Goal: Task Accomplishment & Management: Complete application form

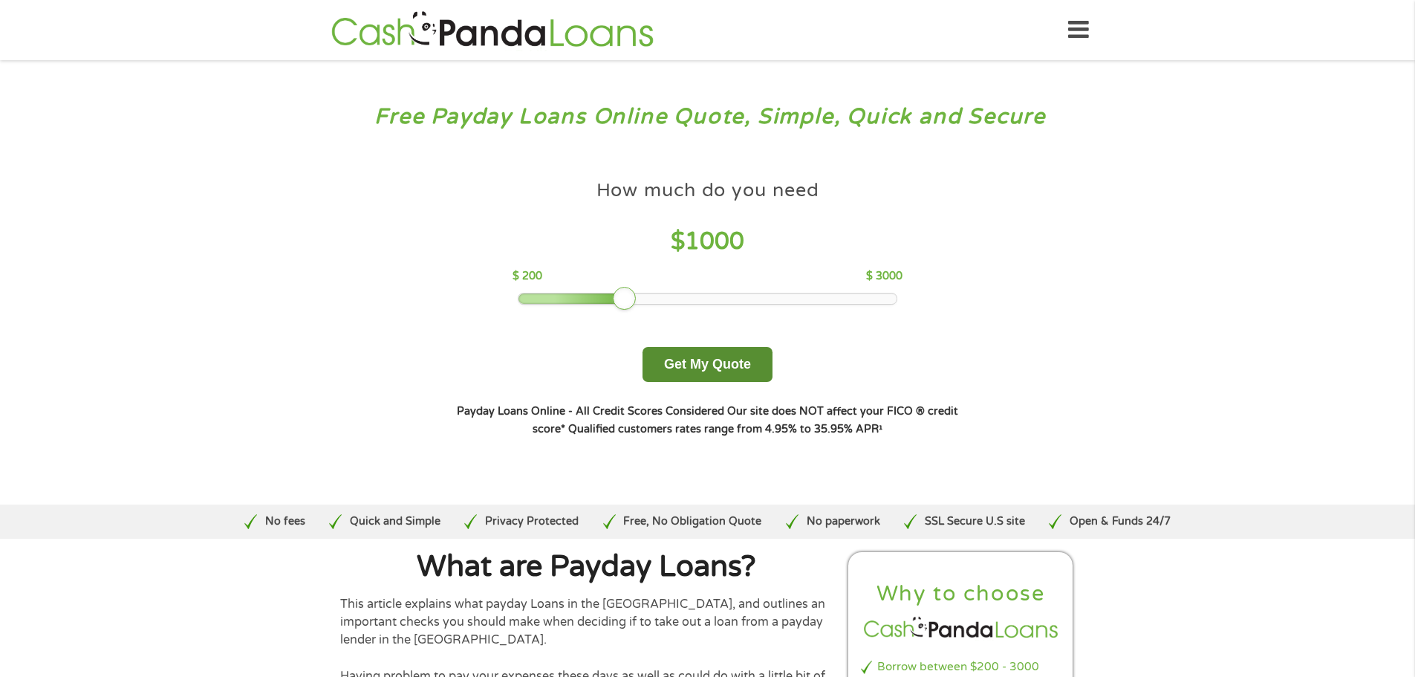
click at [724, 354] on button "Get My Quote" at bounding box center [708, 364] width 130 height 35
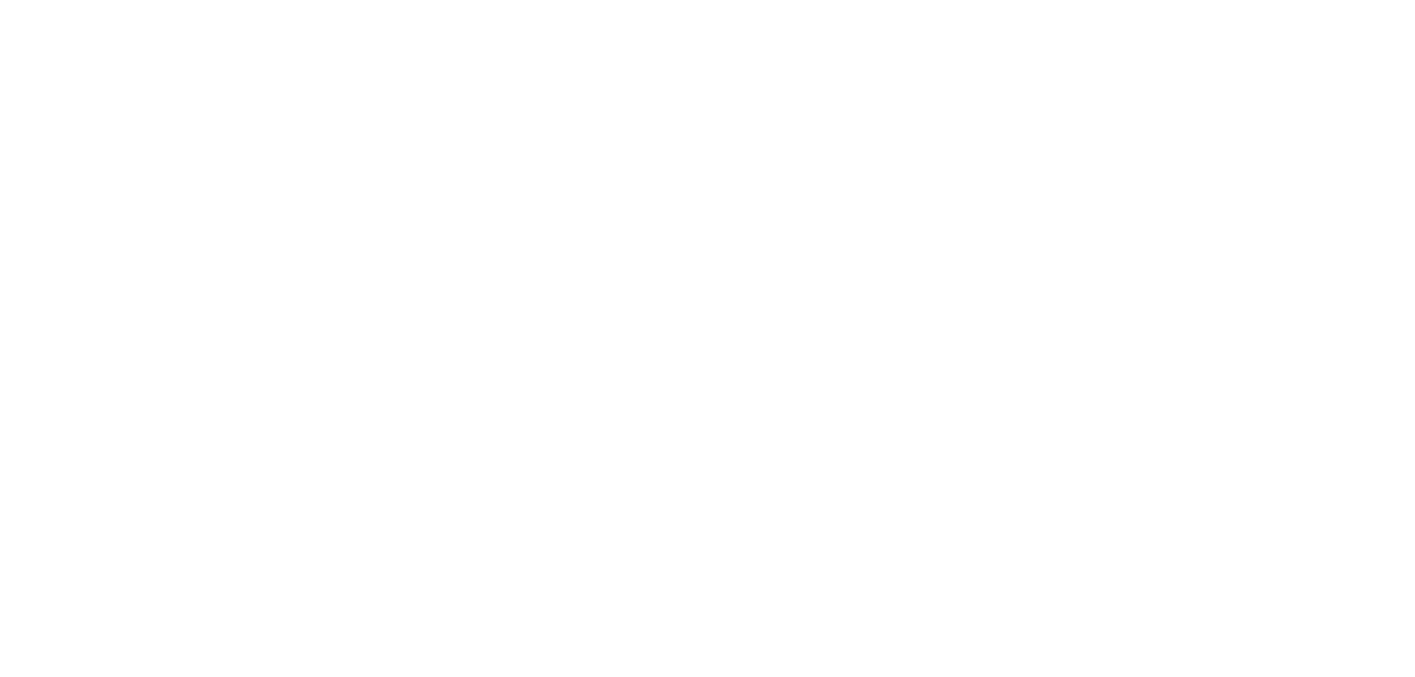
click at [0, 0] on html at bounding box center [0, 0] width 0 height 0
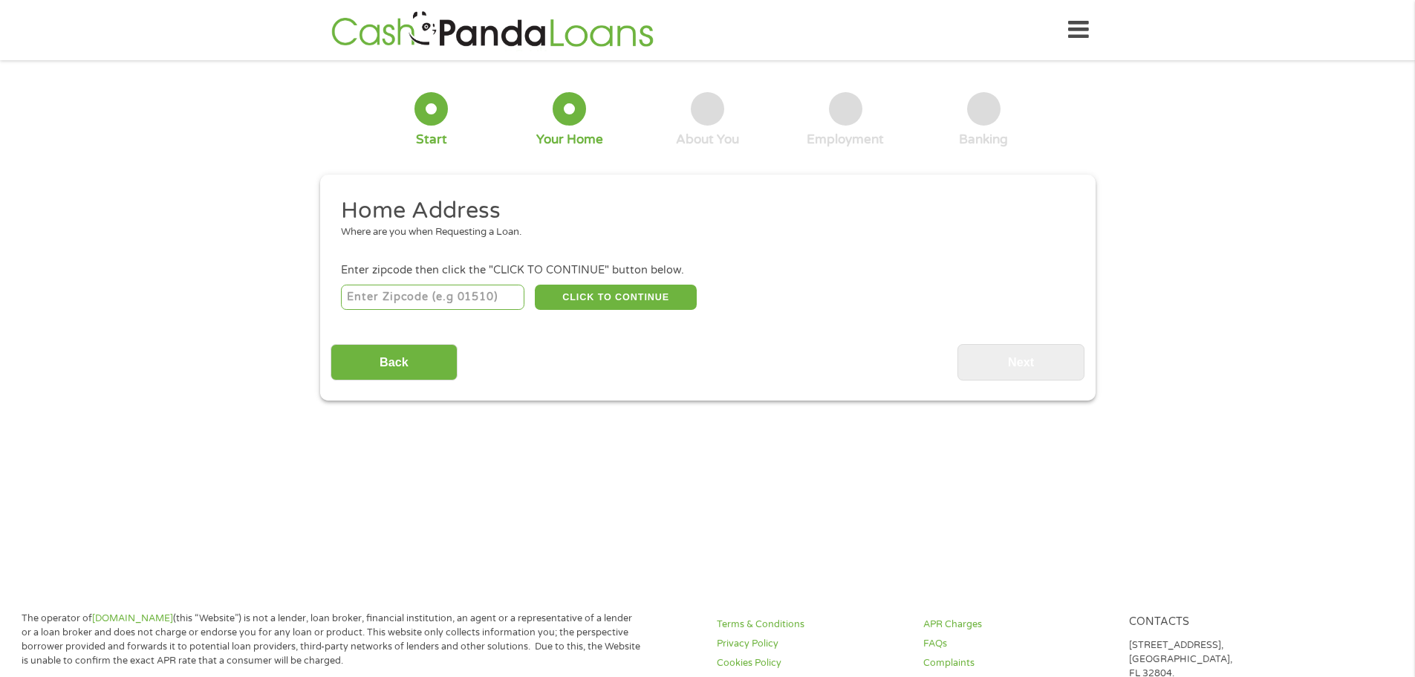
click at [437, 297] on input "number" at bounding box center [433, 297] width 184 height 25
type input "29203"
select select "South Carolina"
click at [576, 301] on button "CLICK TO CONTINUE" at bounding box center [616, 297] width 162 height 25
type input "29203"
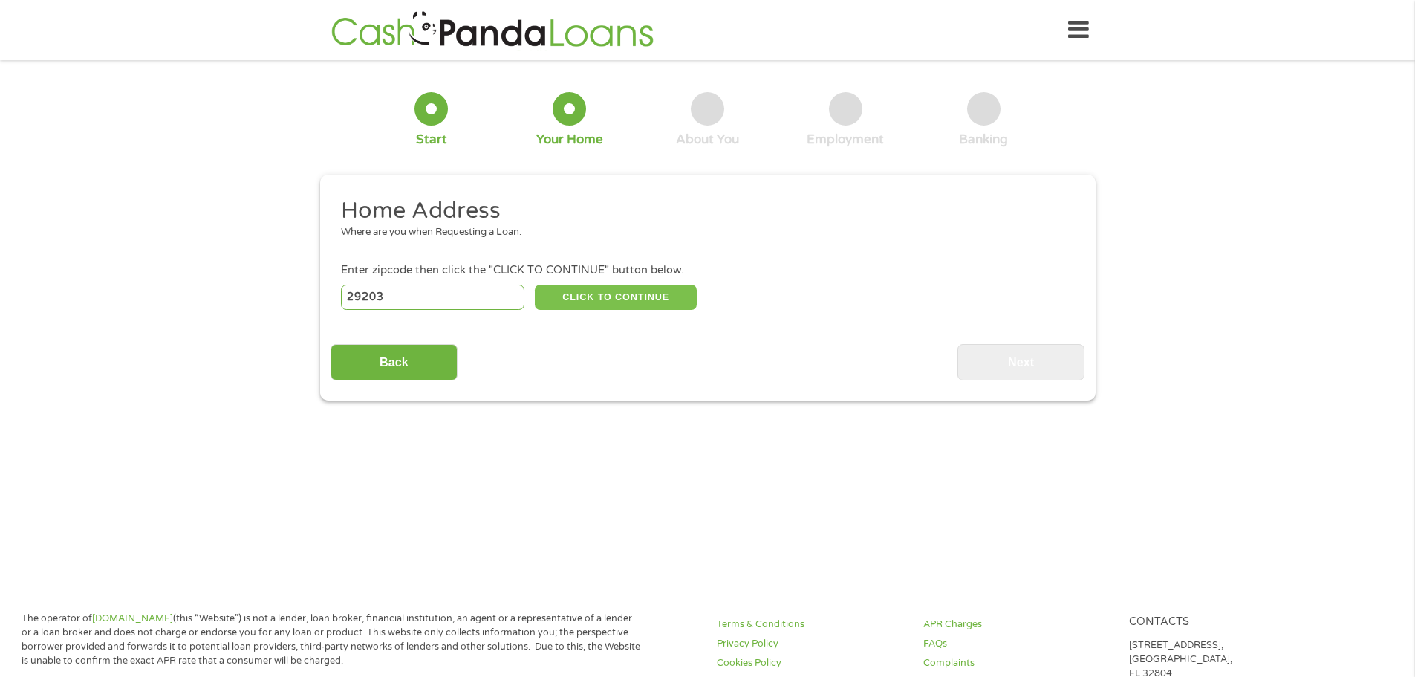
type input "Columbia"
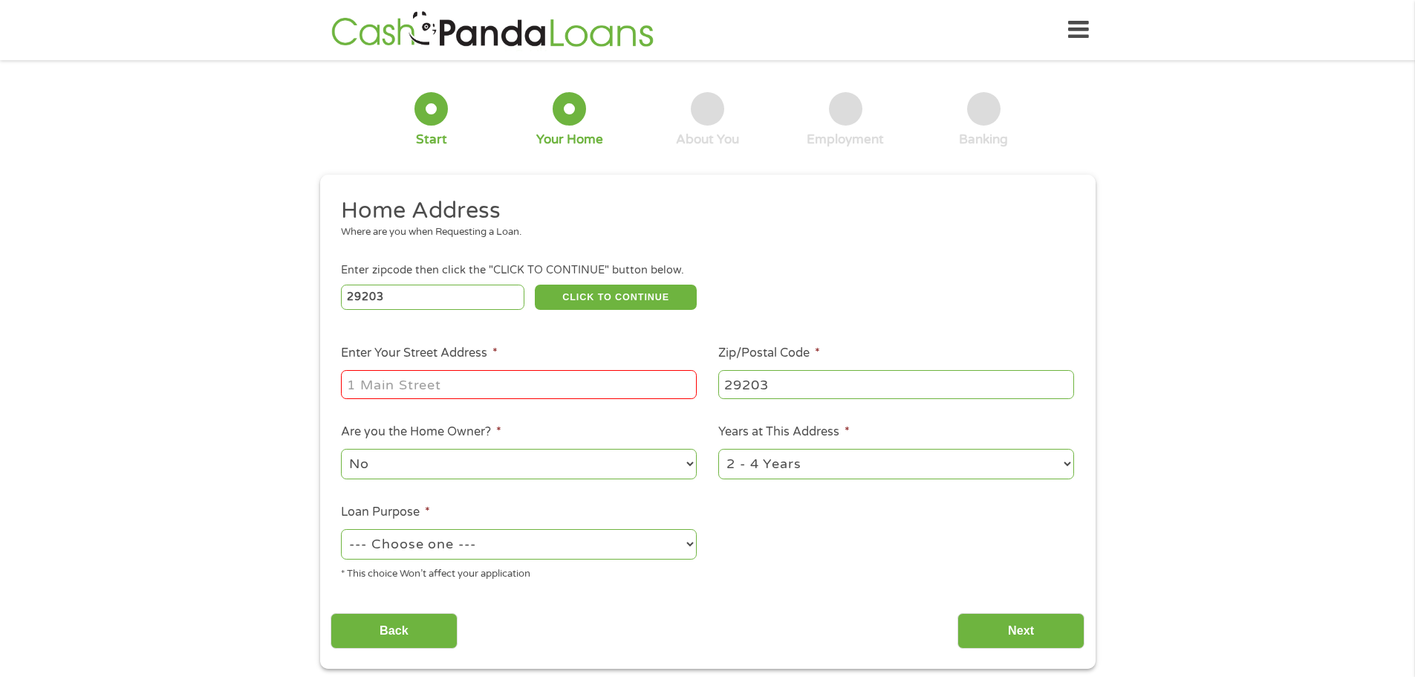
click at [527, 386] on input "Enter Your Street Address *" at bounding box center [519, 384] width 356 height 28
type input "525 Alcott dr, apt 15h"
click at [606, 548] on select "--- Choose one --- Pay Bills Debt Consolidation Home Improvement Major Purchase…" at bounding box center [519, 544] width 356 height 30
select select "paybills"
click at [341, 529] on select "--- Choose one --- Pay Bills Debt Consolidation Home Improvement Major Purchase…" at bounding box center [519, 544] width 356 height 30
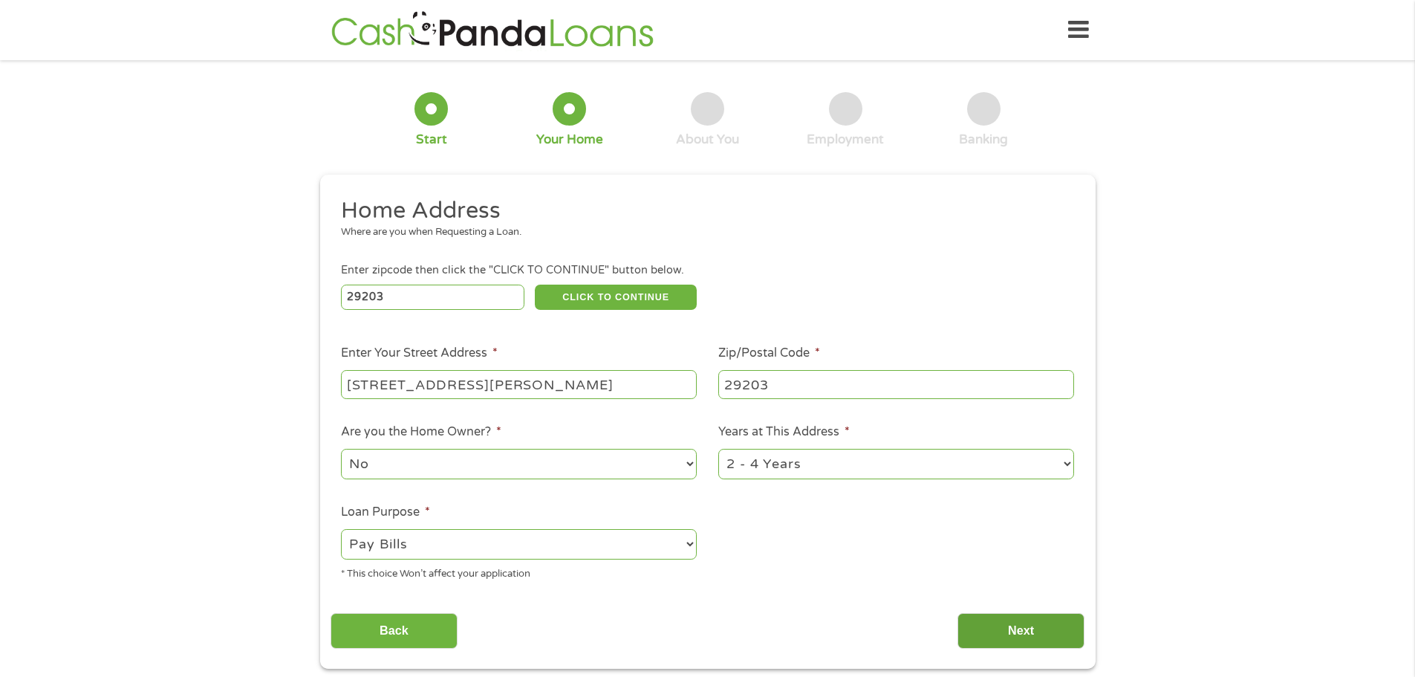
click at [1030, 629] on input "Next" at bounding box center [1021, 631] width 127 height 36
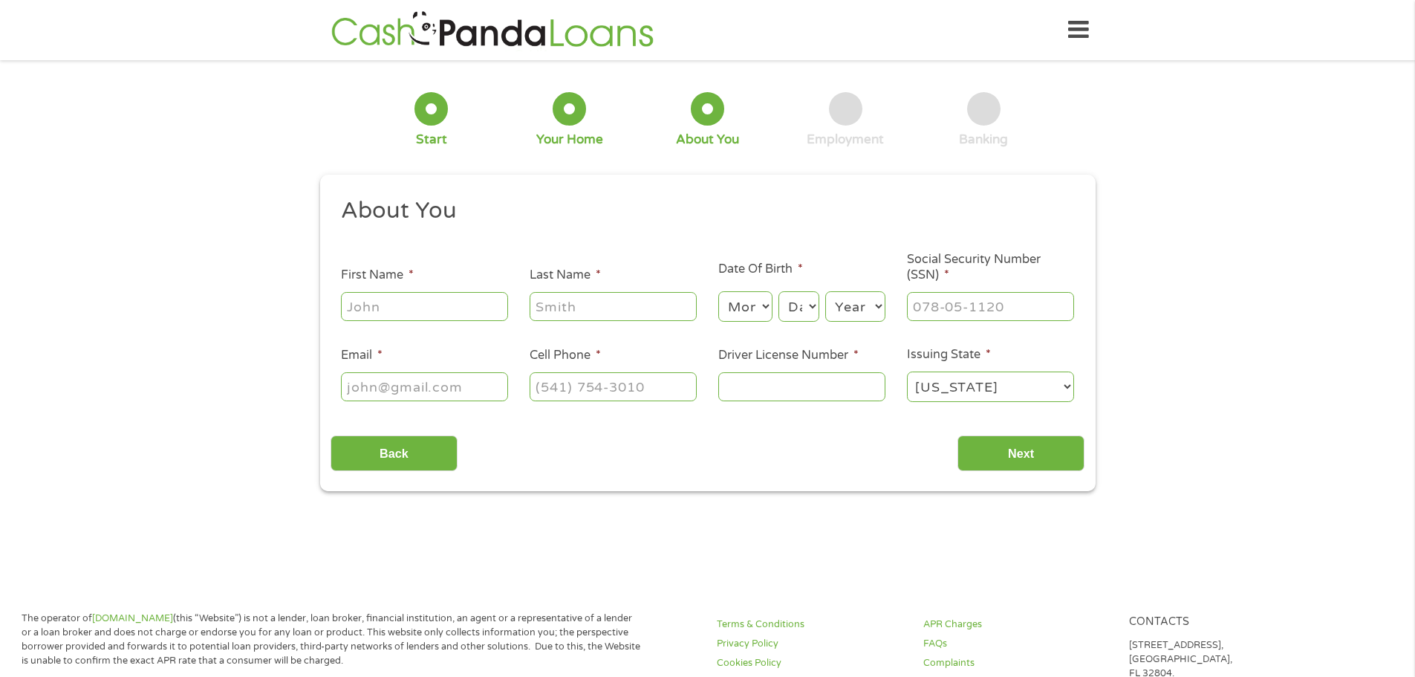
click at [383, 293] on input "First Name *" at bounding box center [424, 306] width 167 height 28
type input "Raven"
type input "Roper"
type input "Ravenroper17@gmail.com"
type input "(803) 881-5094"
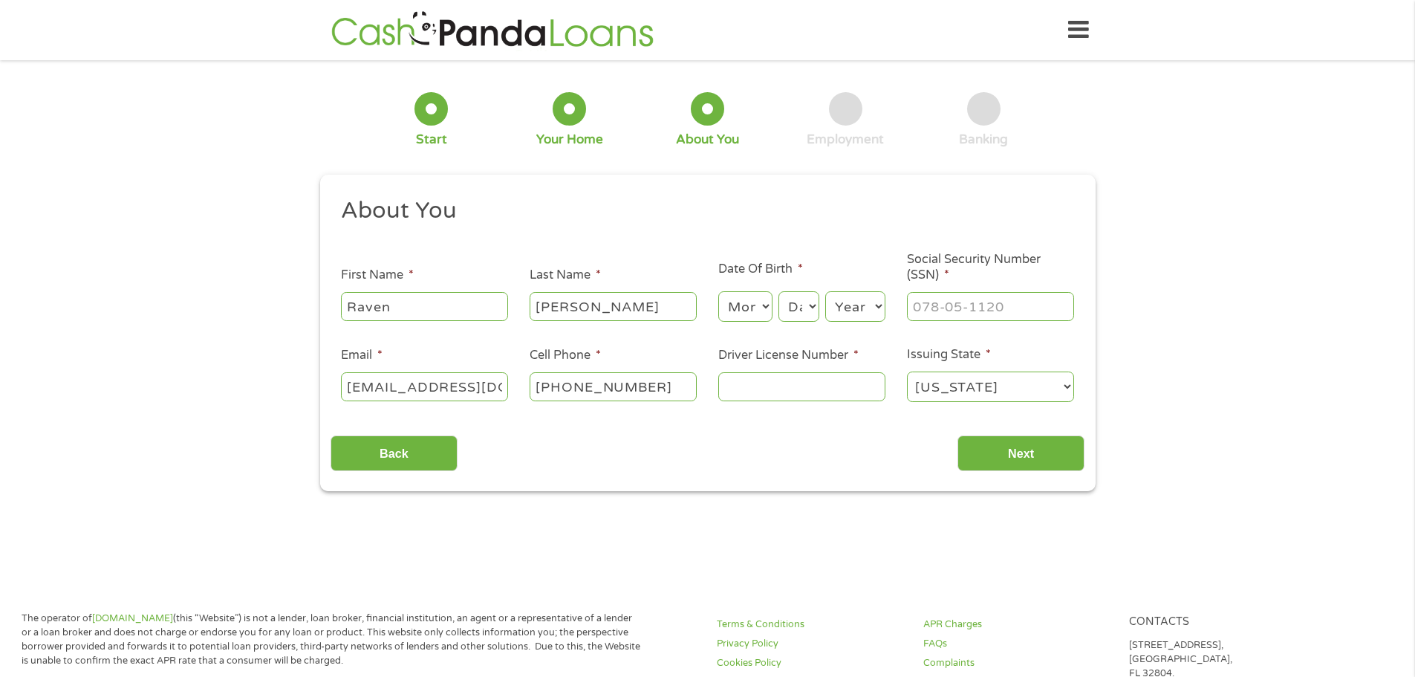
click at [747, 305] on select "Month 1 2 3 4 5 6 7 8 9 10 11 12" at bounding box center [745, 306] width 54 height 30
select select "9"
click at [718, 291] on select "Month 1 2 3 4 5 6 7 8 9 10 11 12" at bounding box center [745, 306] width 54 height 30
click at [797, 317] on select "Day 1 2 3 4 5 6 7 8 9 10 11 12 13 14 15 16 17 18 19 20 21 22 23 24 25 26 27 28 …" at bounding box center [799, 306] width 40 height 30
select select "18"
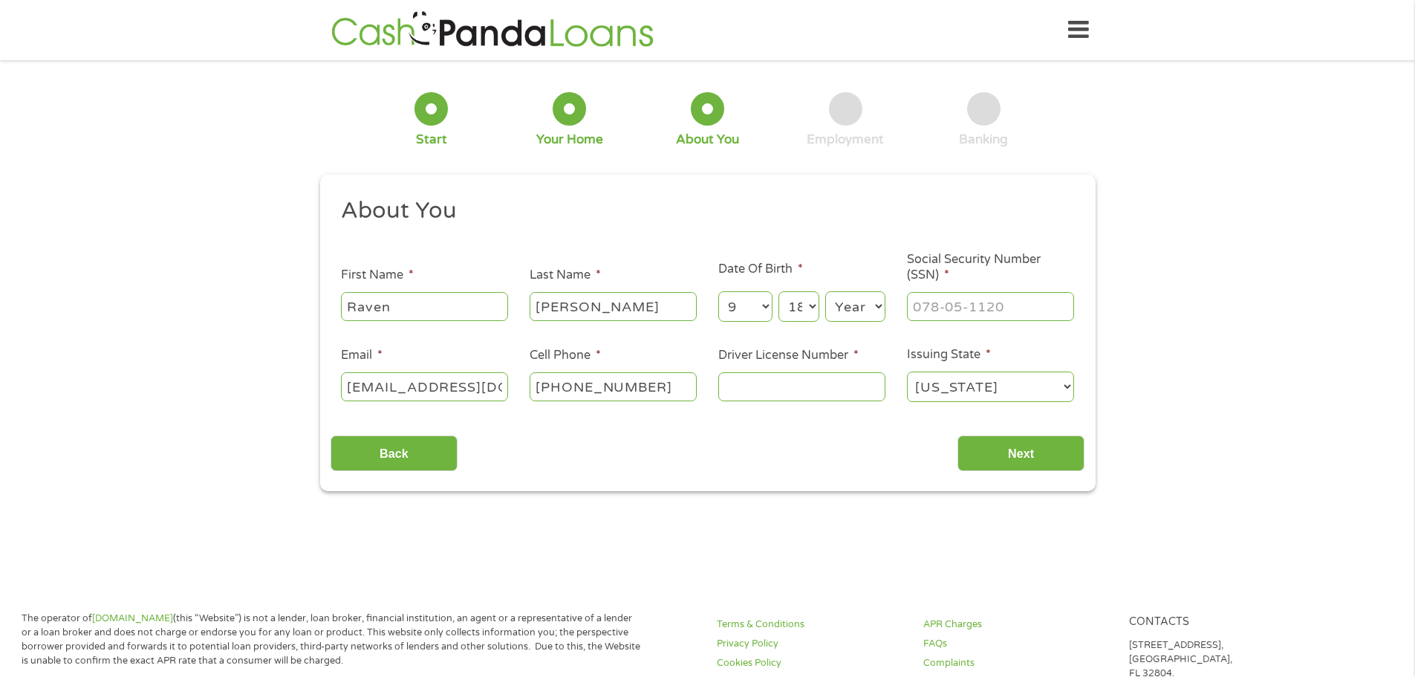
click at [779, 291] on select "Day 1 2 3 4 5 6 7 8 9 10 11 12 13 14 15 16 17 18 19 20 21 22 23 24 25 26 27 28 …" at bounding box center [799, 306] width 40 height 30
click at [863, 316] on select "Year 2007 2006 2005 2004 2003 2002 2001 2000 1999 1998 1997 1996 1995 1994 1993…" at bounding box center [855, 306] width 60 height 30
select select "2000"
click at [825, 291] on select "Year 2007 2006 2005 2004 2003 2002 2001 2000 1999 1998 1997 1996 1995 1994 1993…" at bounding box center [855, 306] width 60 height 30
click at [946, 314] on input "___-__-____" at bounding box center [990, 306] width 167 height 28
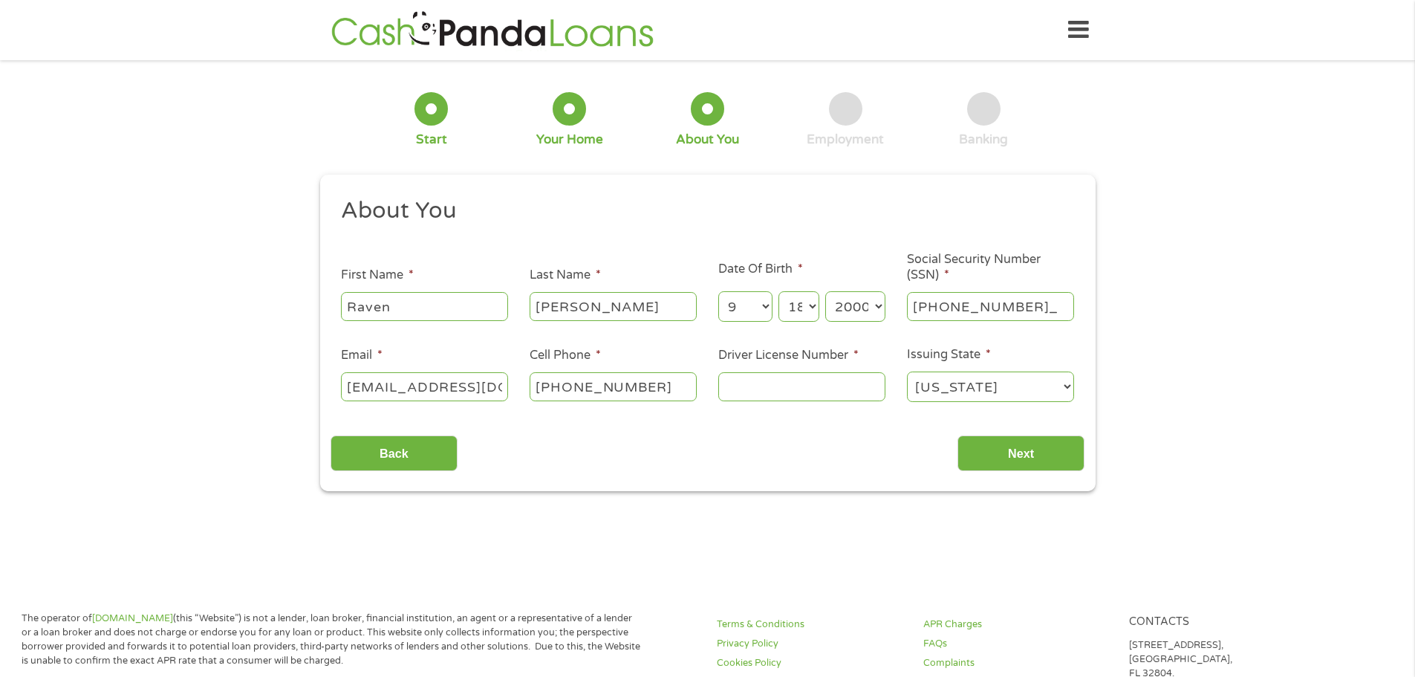
type input "075-90-0291"
click at [784, 377] on input "Driver License Number *" at bounding box center [801, 386] width 167 height 28
type input "104627530"
click at [1031, 431] on div "Back Next" at bounding box center [708, 447] width 754 height 47
click at [1039, 441] on input "Next" at bounding box center [1021, 453] width 127 height 36
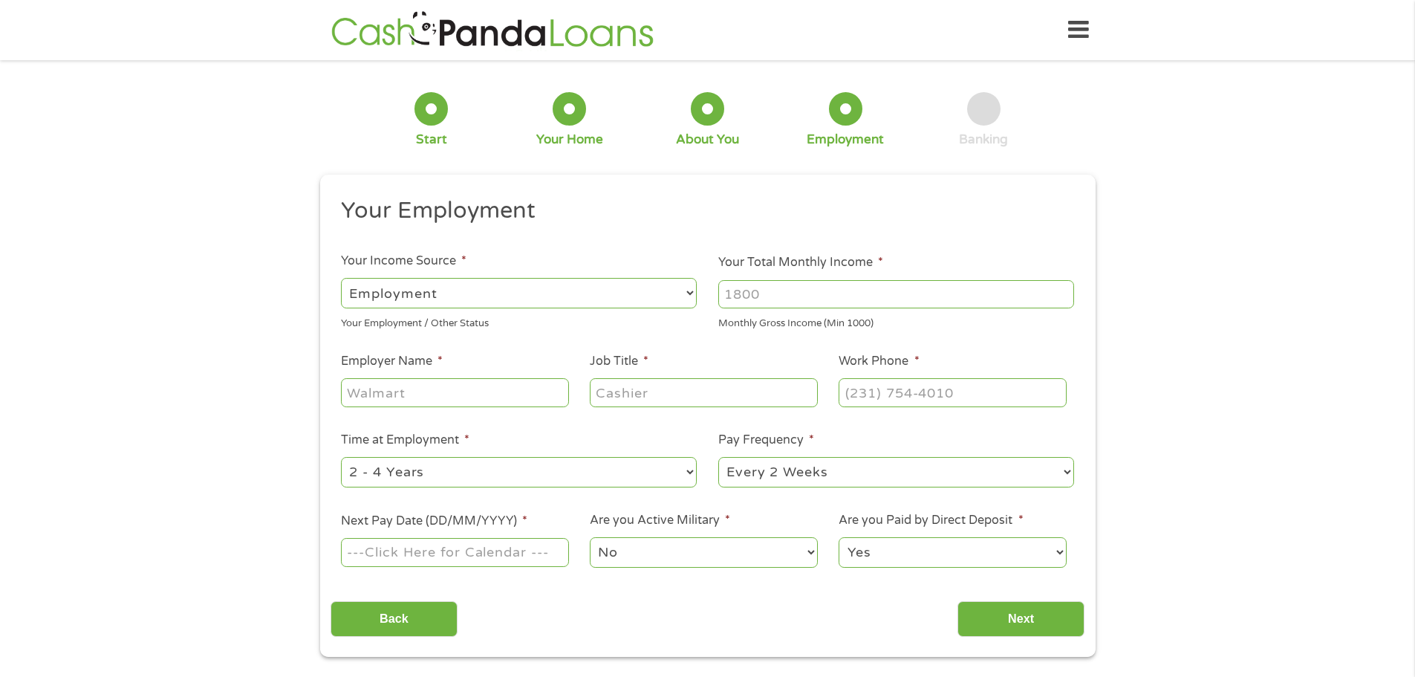
click at [618, 304] on select "--- Choose one --- Employment Self Employed Benefits" at bounding box center [519, 293] width 356 height 30
click at [618, 299] on select "--- Choose one --- Employment Self Employed Benefits" at bounding box center [519, 293] width 356 height 30
click at [797, 292] on input "Your Total Monthly Income *" at bounding box center [896, 294] width 356 height 28
type input "2400"
click at [394, 405] on input "Employer Name *" at bounding box center [454, 392] width 227 height 28
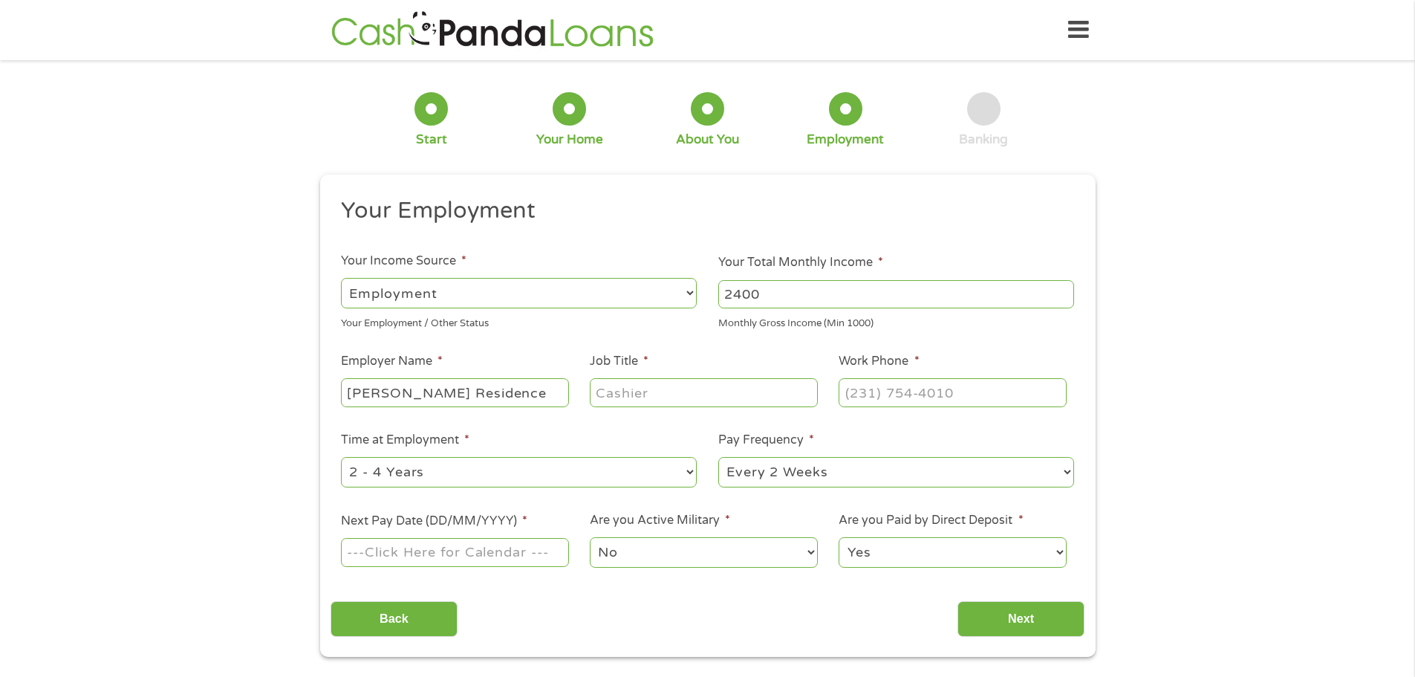
type input "Odom Residence"
click at [781, 397] on input "Job Title *" at bounding box center [703, 392] width 227 height 28
type input "caregiver"
click at [987, 401] on input "(___) ___-____" at bounding box center [952, 392] width 227 height 28
click at [853, 387] on input "(___) ___-____" at bounding box center [952, 392] width 227 height 28
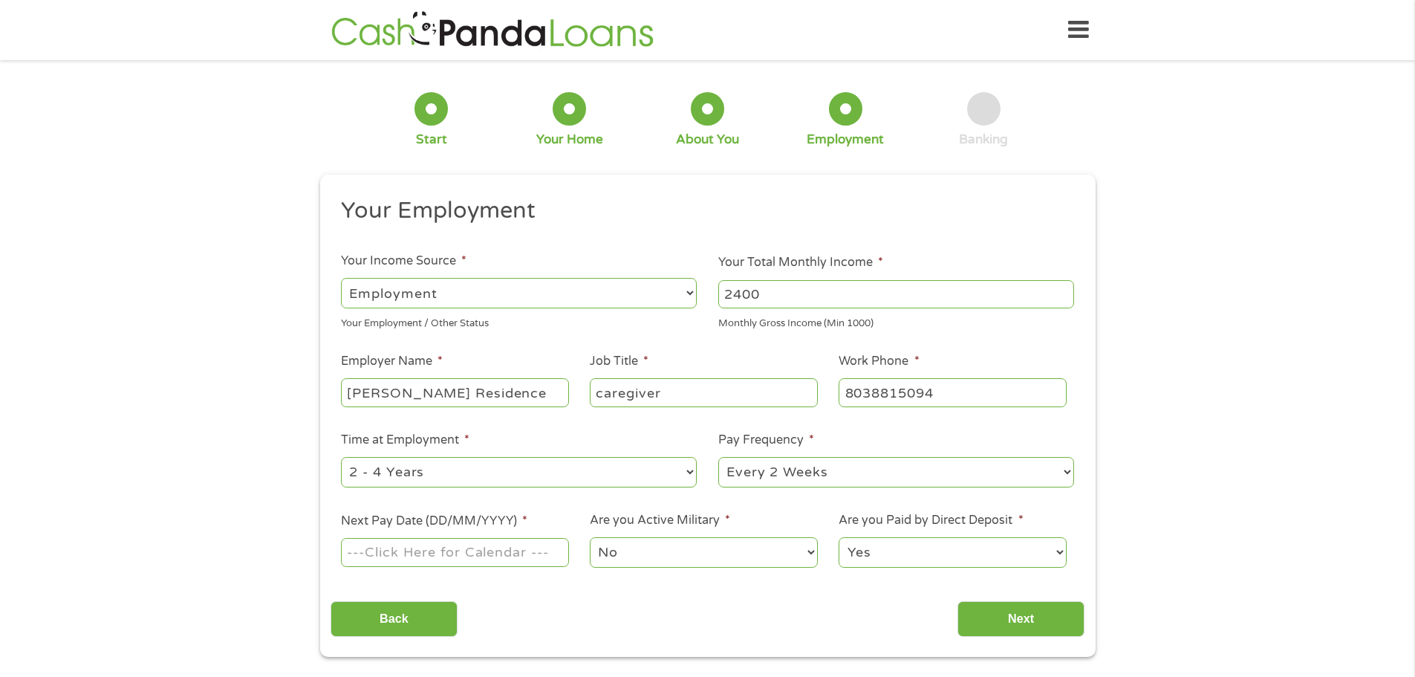
type input "(803) 881-5094"
click at [500, 562] on input "Next Pay Date (DD/MM/YYYY) *" at bounding box center [454, 552] width 227 height 28
click at [447, 543] on input "26/09/2025" at bounding box center [454, 552] width 227 height 28
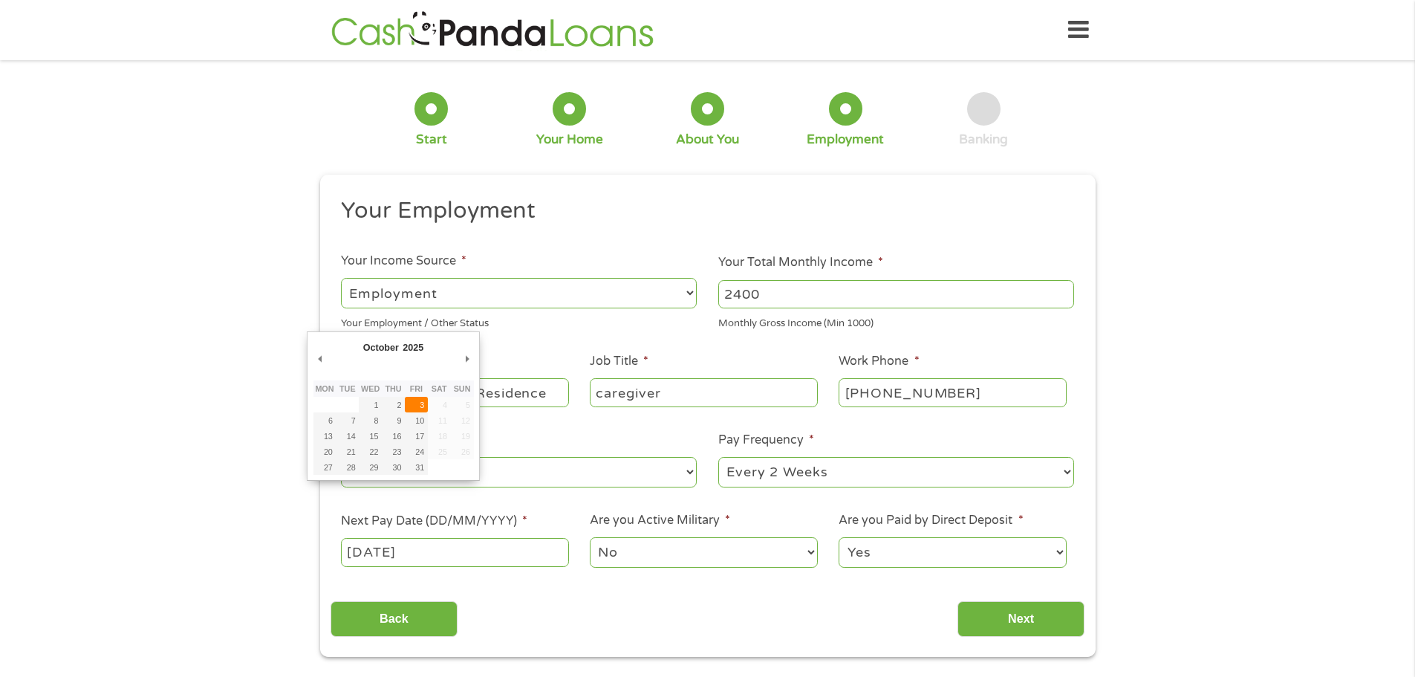
type input "03/10/2025"
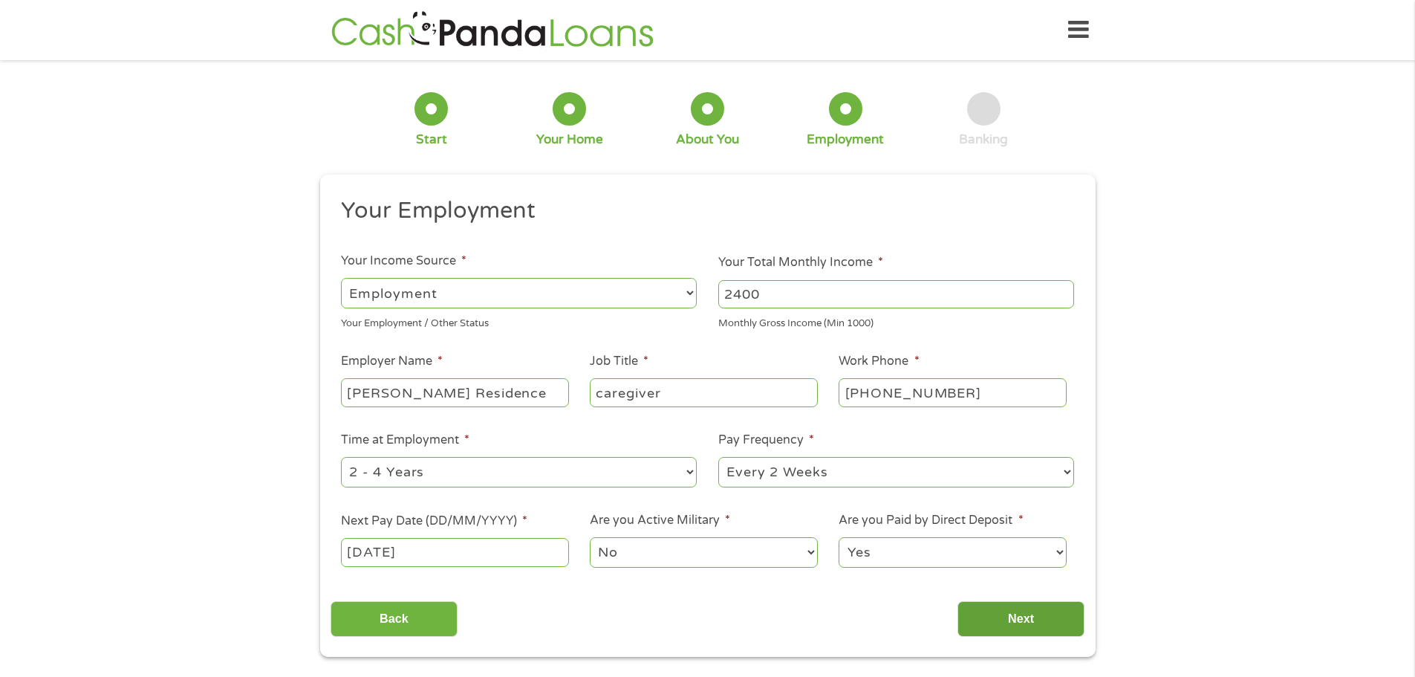
click at [991, 620] on input "Next" at bounding box center [1021, 619] width 127 height 36
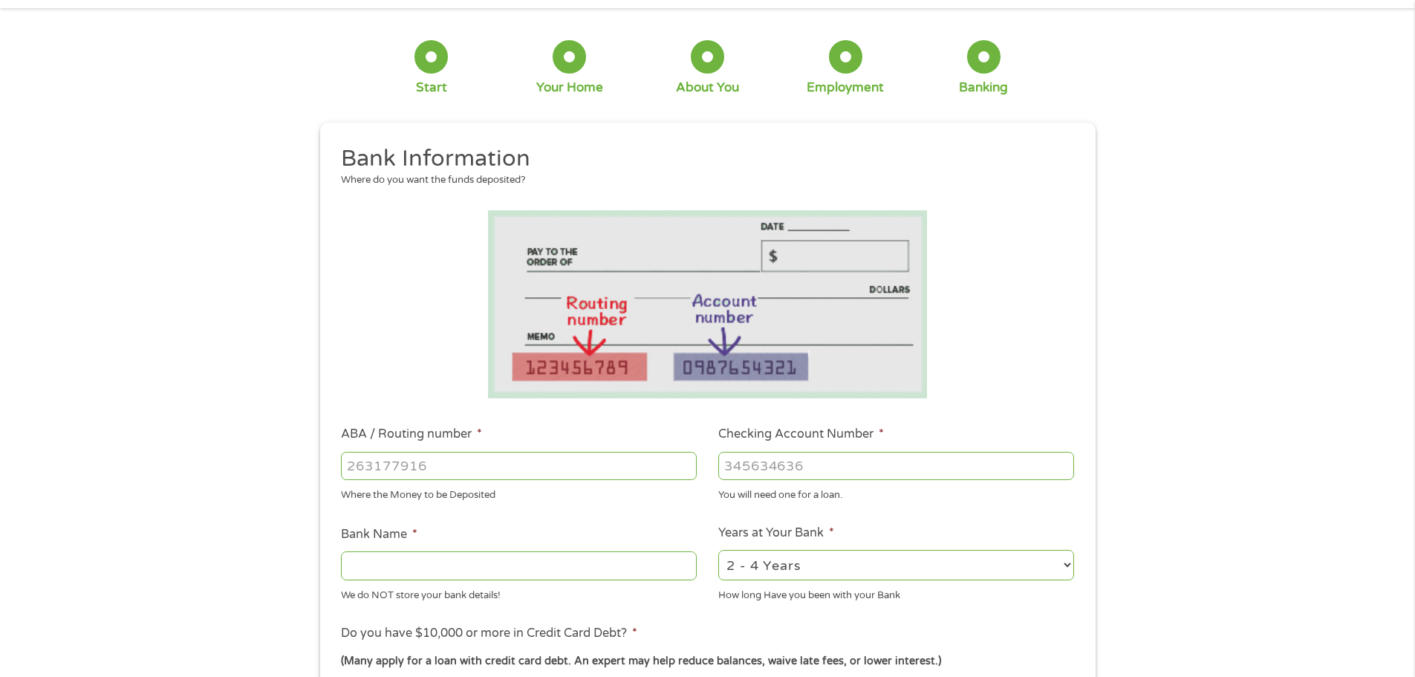
scroll to position [74, 0]
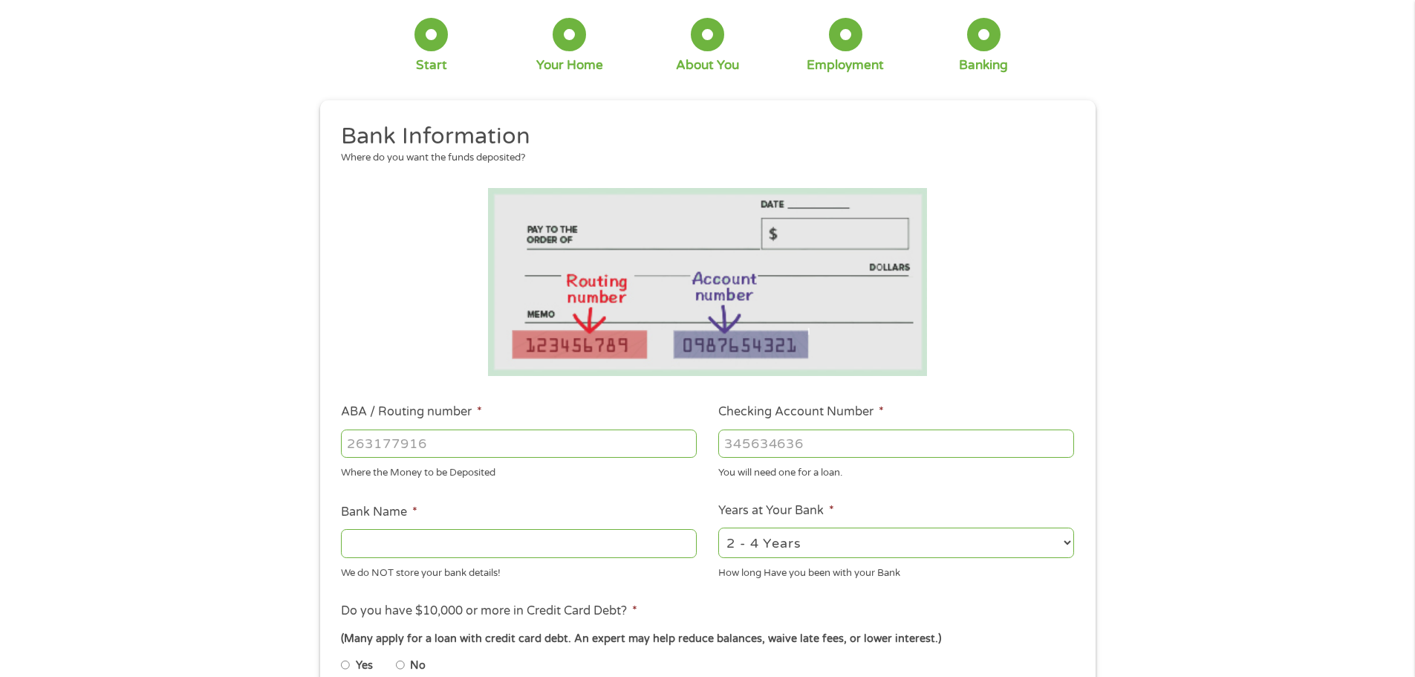
click at [539, 447] on input "ABA / Routing number *" at bounding box center [519, 443] width 356 height 28
type input "041215663"
type input "SUTTON BANK"
type input "041215663"
click at [873, 446] on input "Checking Account Number *" at bounding box center [896, 443] width 356 height 28
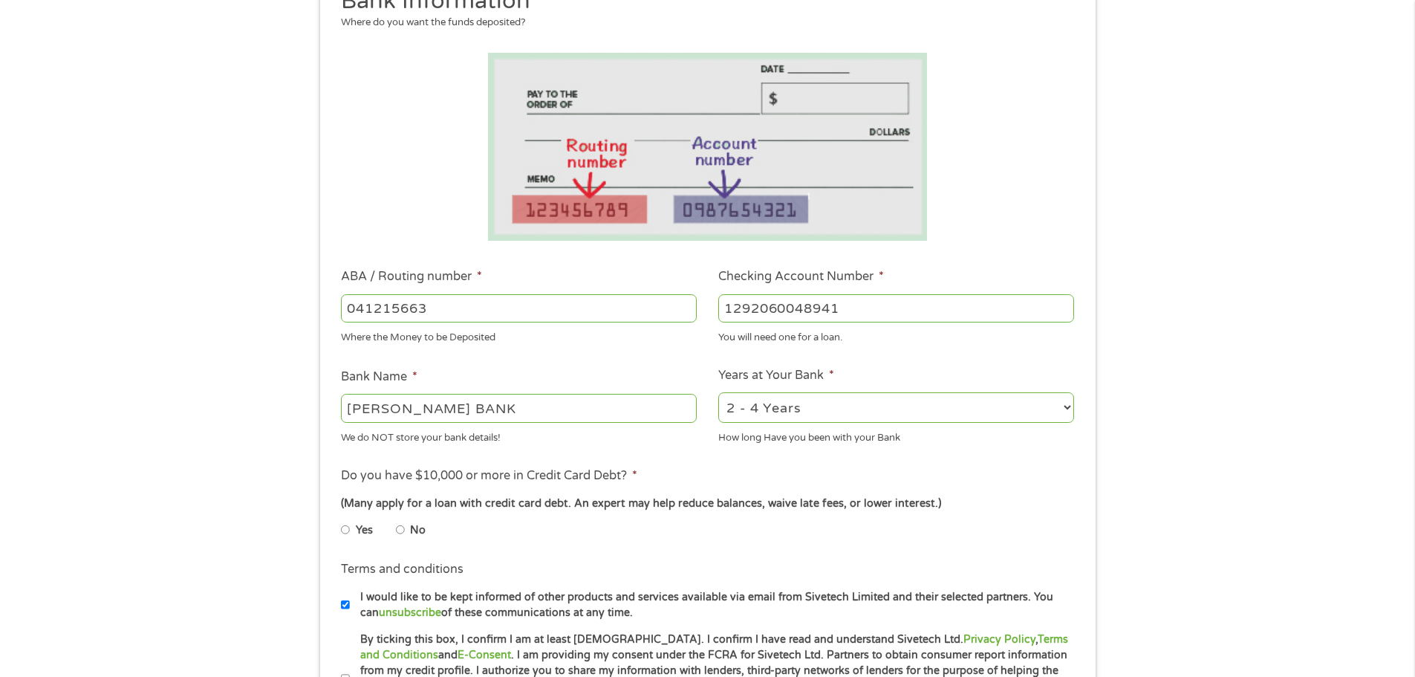
scroll to position [223, 0]
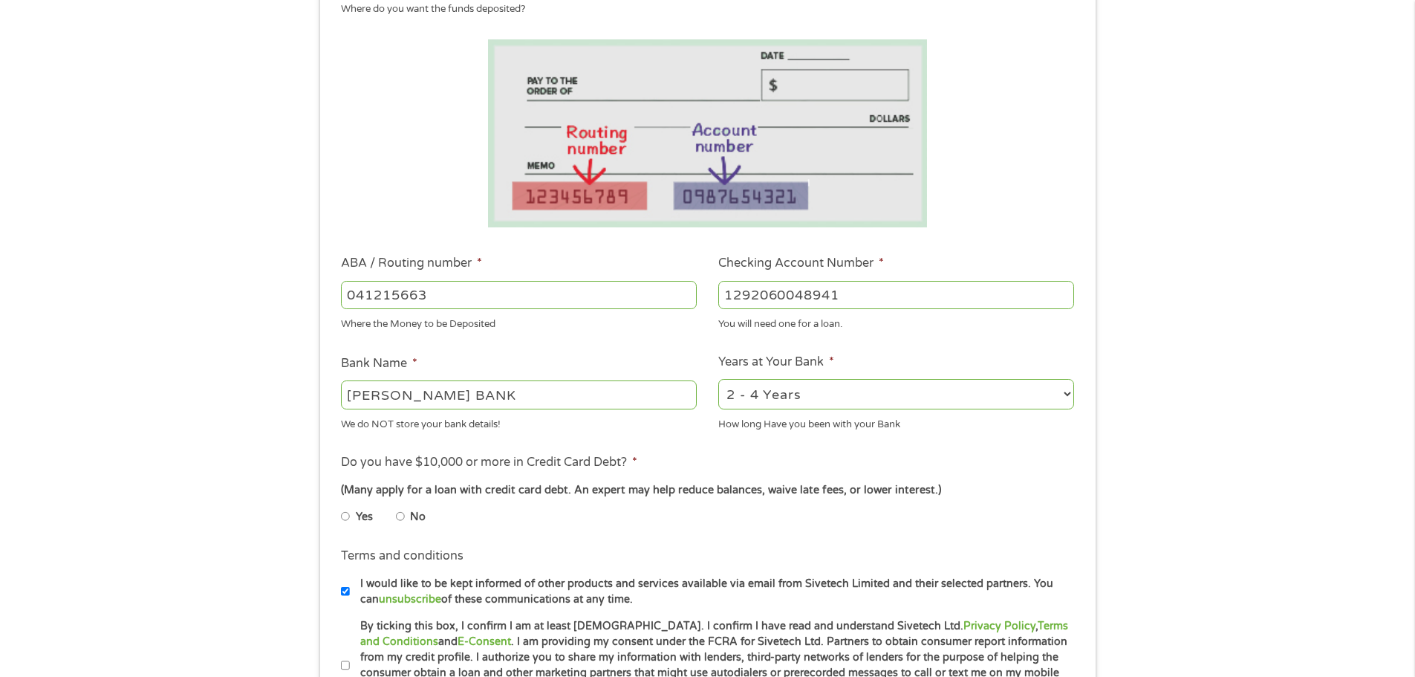
type input "1292060048941"
click at [407, 519] on li "No" at bounding box center [422, 516] width 53 height 29
click at [407, 513] on li "No" at bounding box center [422, 516] width 53 height 29
click at [402, 516] on input "No" at bounding box center [400, 516] width 9 height 24
radio input "true"
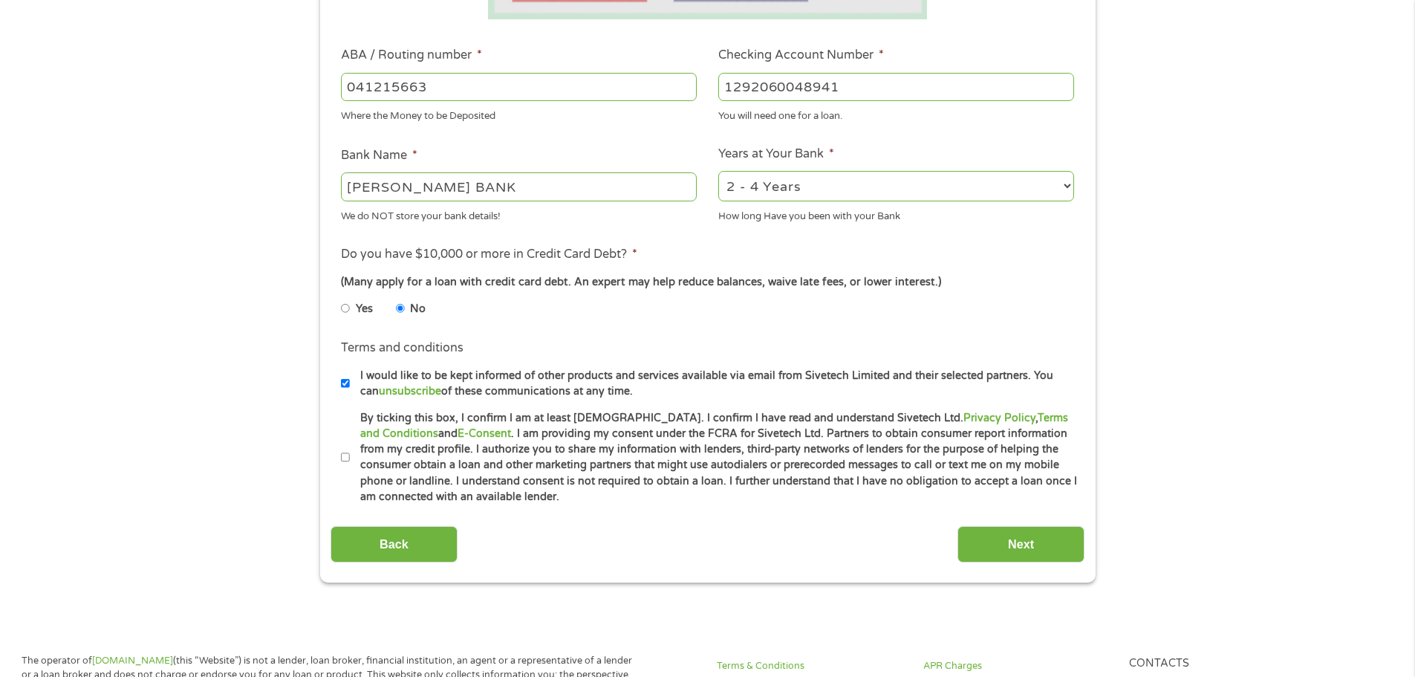
scroll to position [446, 0]
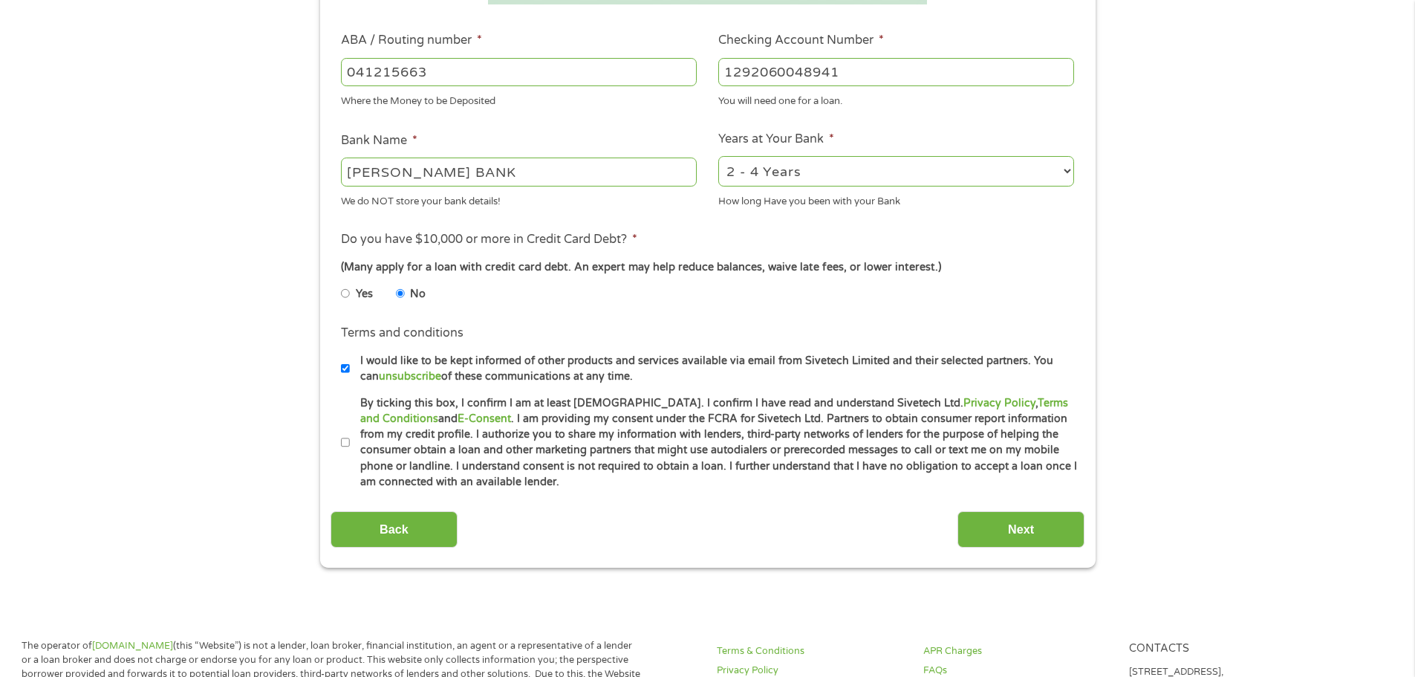
click at [342, 445] on input "By ticking this box, I confirm I am at least 18 years old. I confirm I have rea…" at bounding box center [345, 443] width 9 height 24
checkbox input "true"
click at [1019, 530] on input "Next" at bounding box center [1021, 529] width 127 height 36
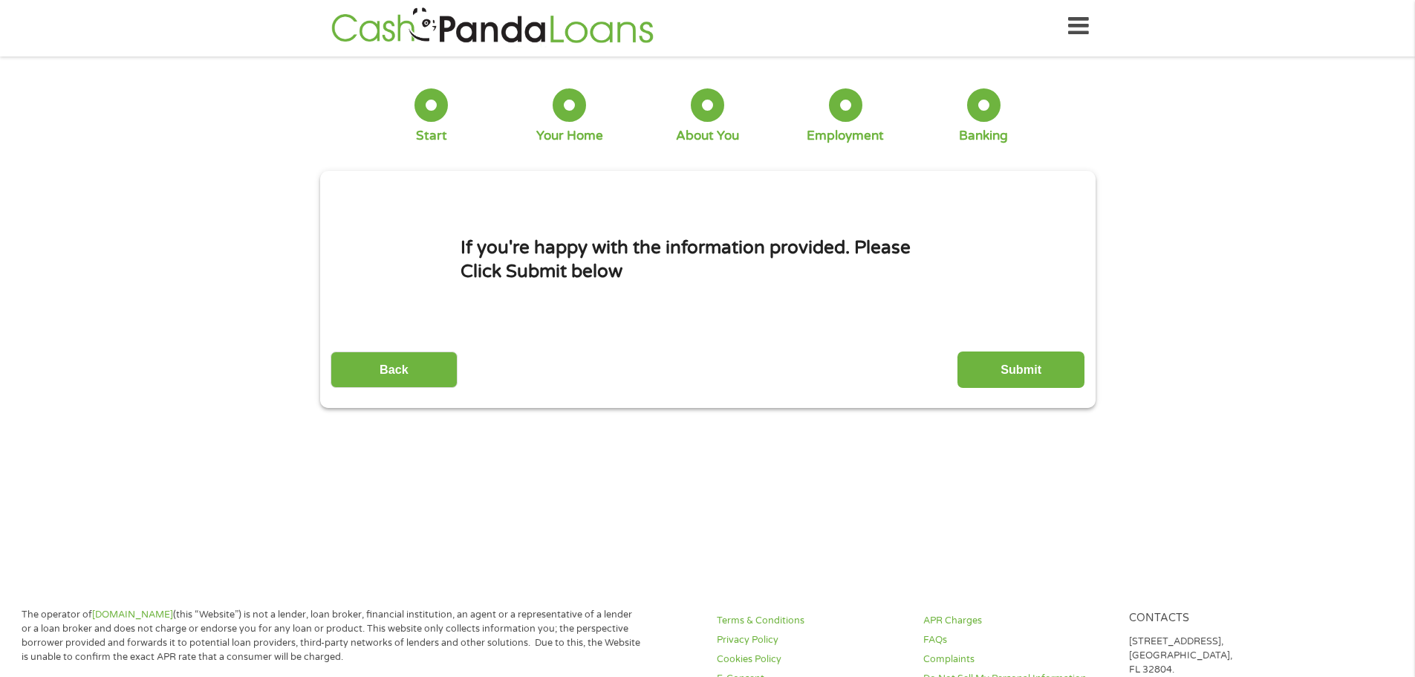
scroll to position [0, 0]
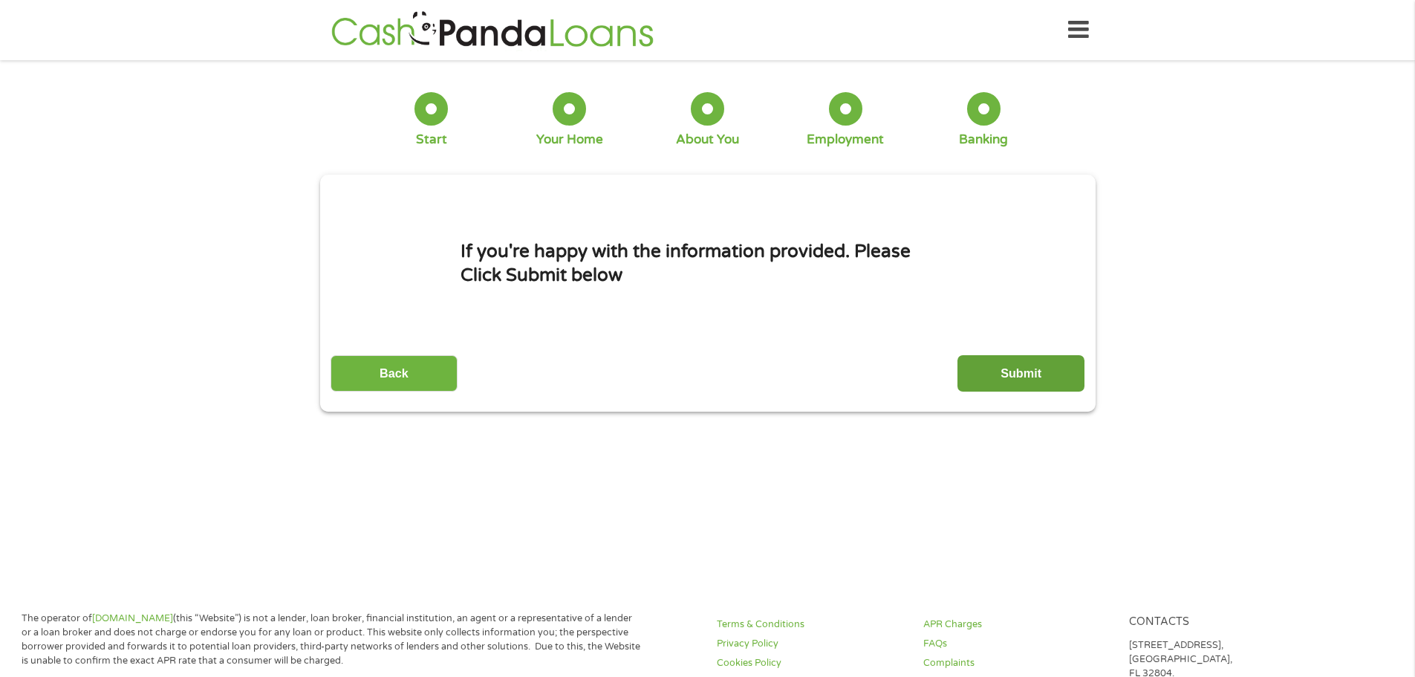
click at [1042, 366] on input "Submit" at bounding box center [1021, 373] width 127 height 36
